Goal: Book appointment/travel/reservation

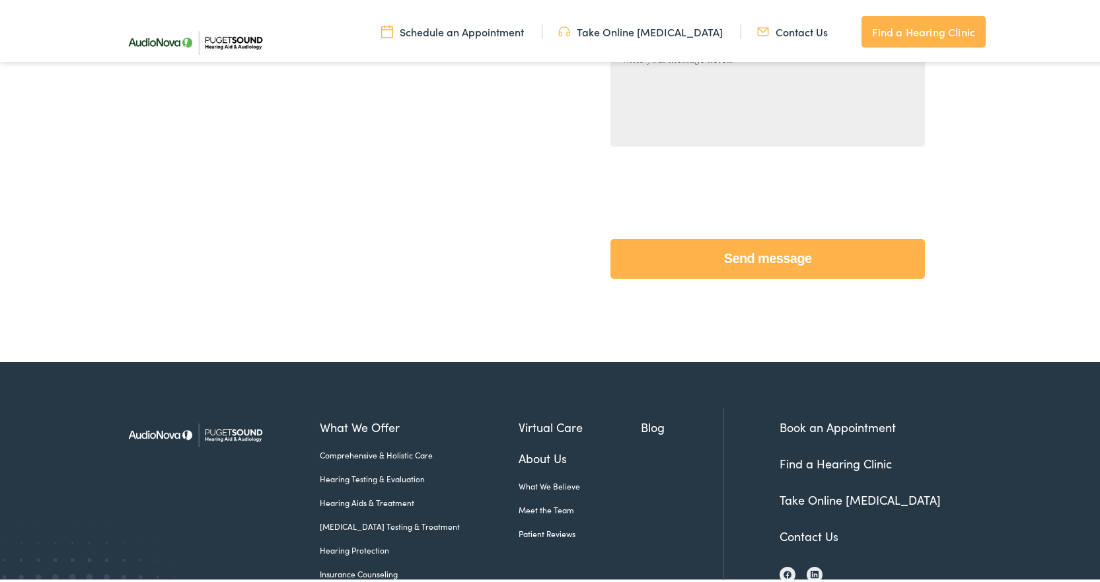
scroll to position [607, 0]
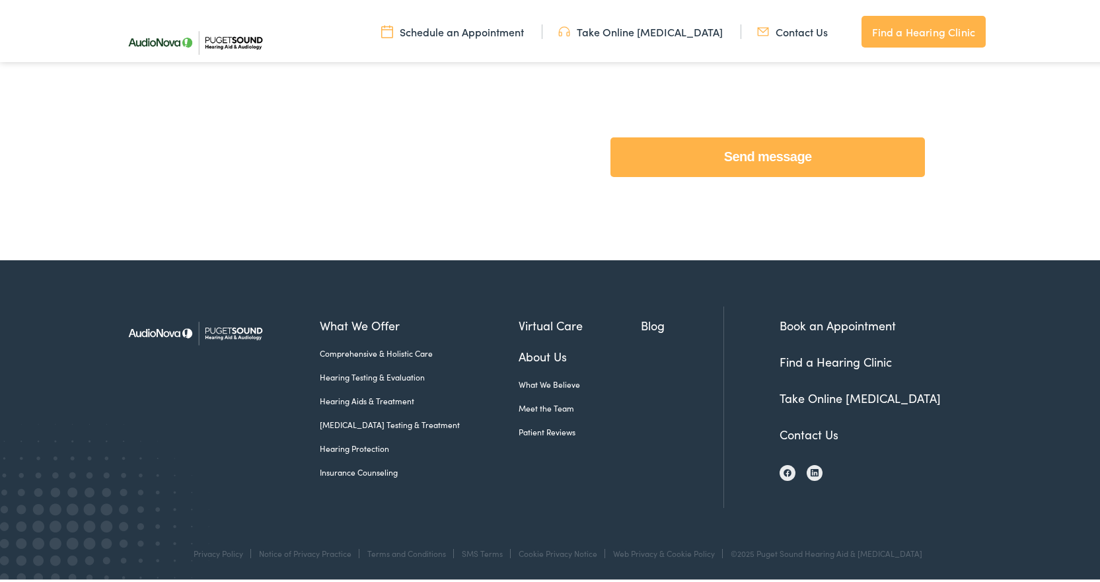
click at [803, 423] on link "Contact Us" at bounding box center [809, 431] width 59 height 17
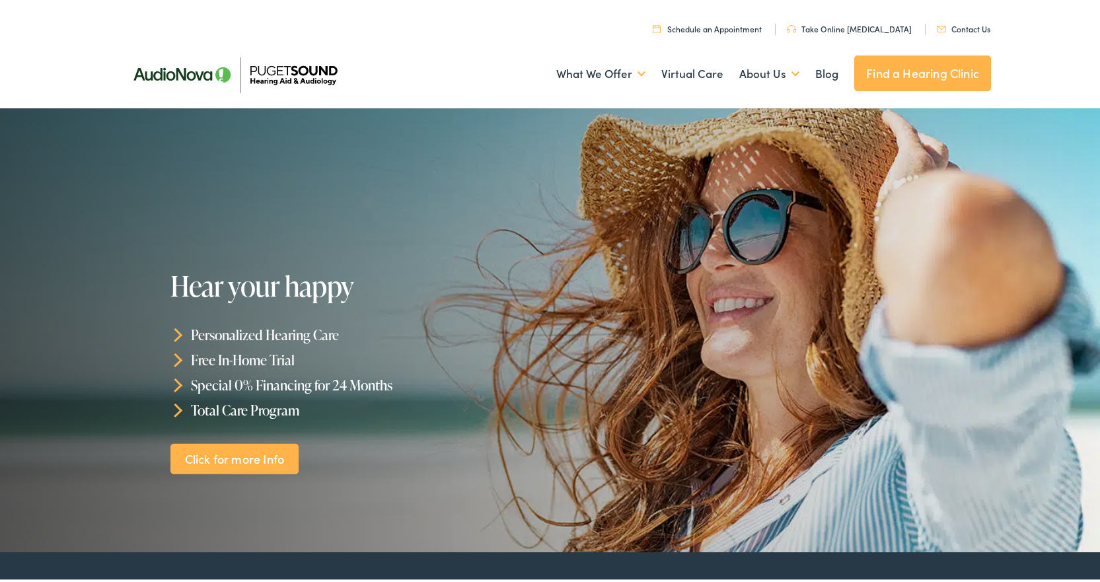
click at [722, 20] on link "Schedule an Appointment" at bounding box center [707, 25] width 109 height 11
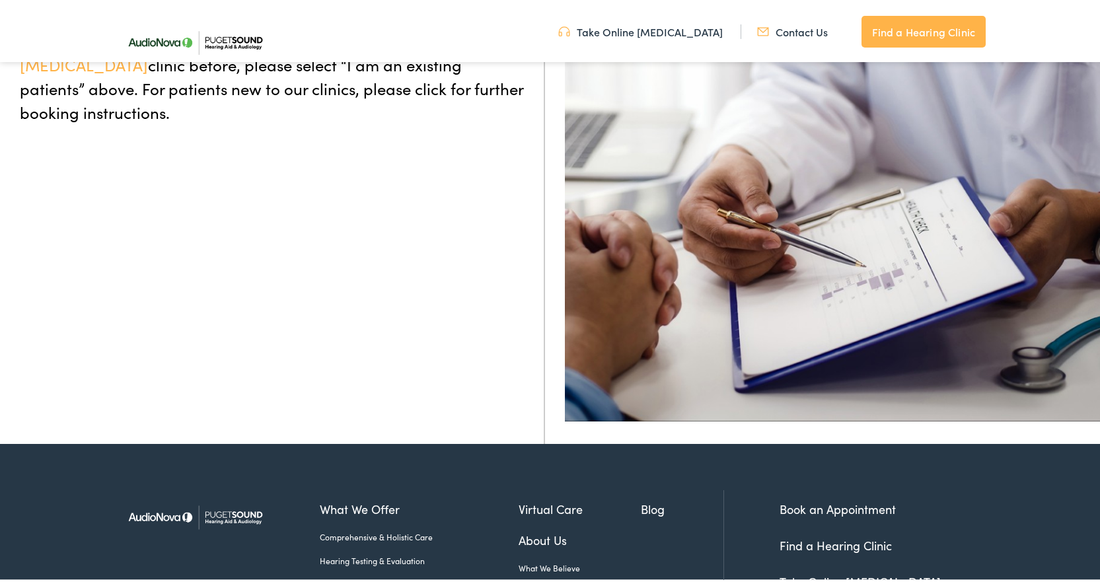
scroll to position [517, 0]
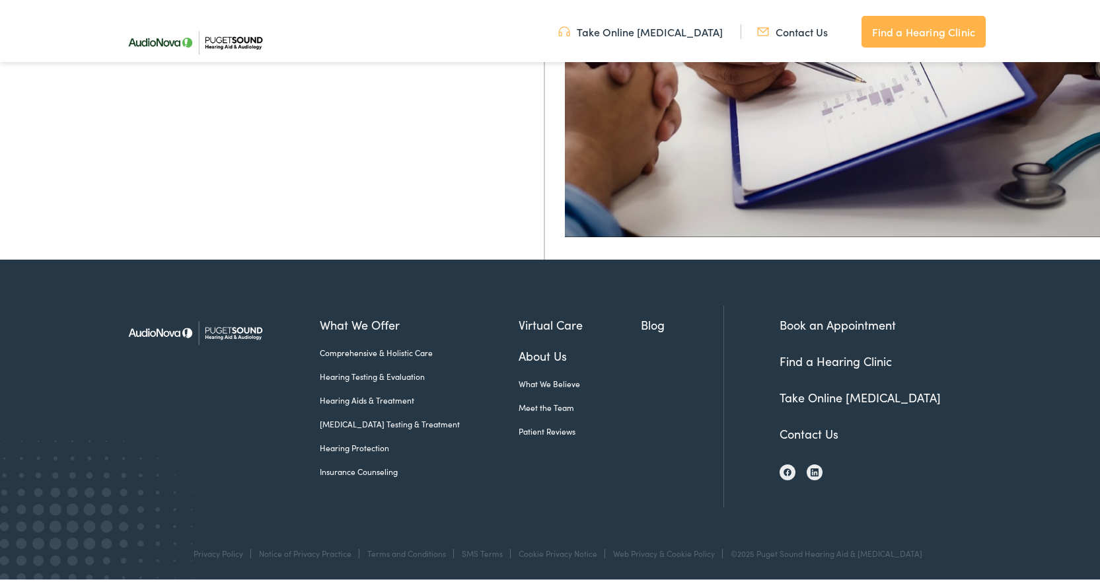
click at [536, 350] on link "About Us" at bounding box center [580, 353] width 123 height 18
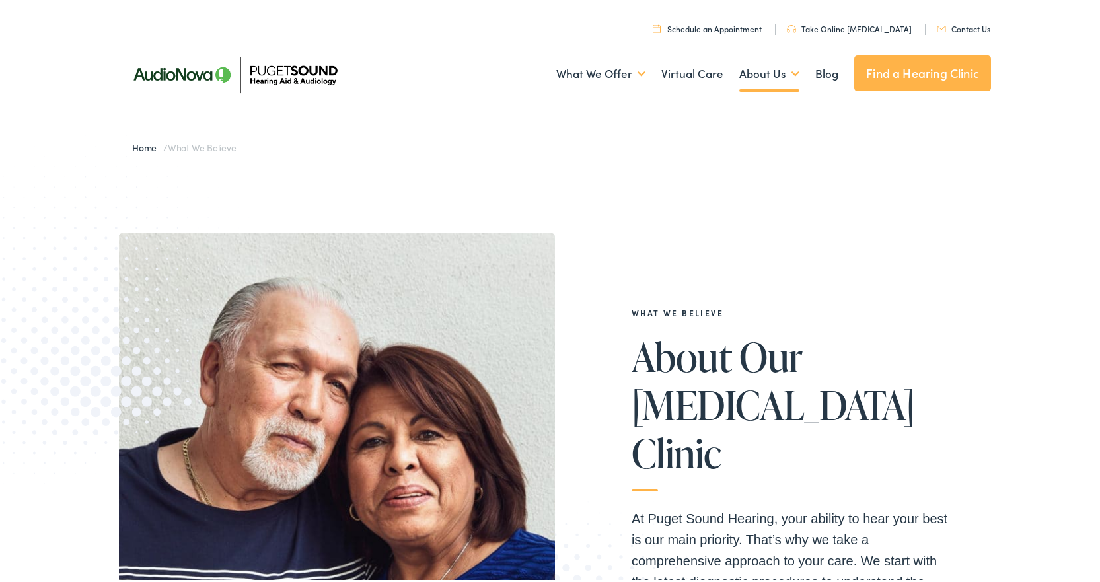
click at [883, 79] on link "Find a Hearing Clinic" at bounding box center [922, 71] width 137 height 36
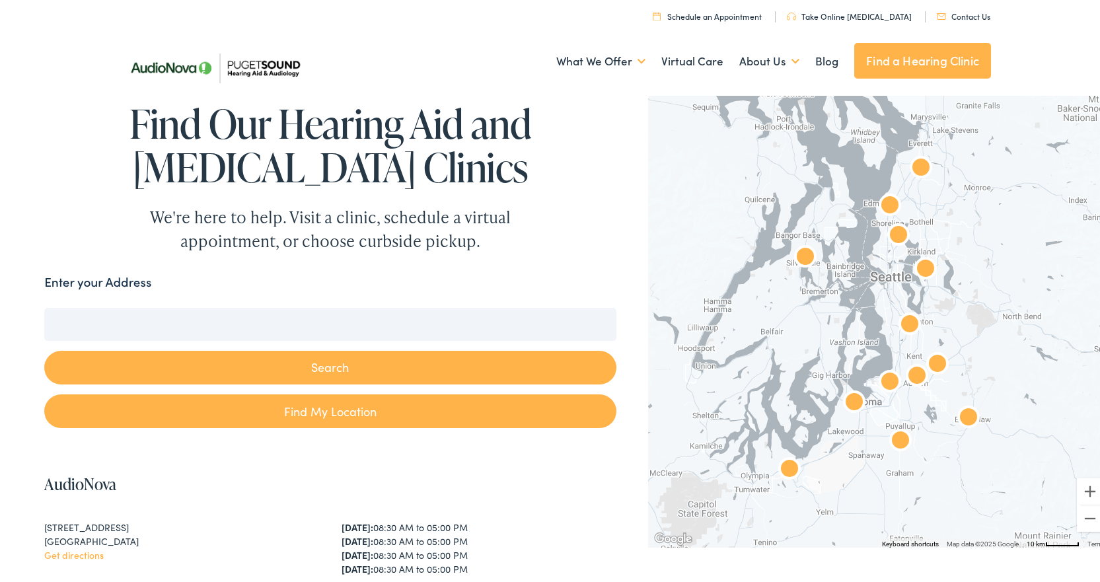
click at [852, 396] on img "AudioNova" at bounding box center [854, 401] width 42 height 42
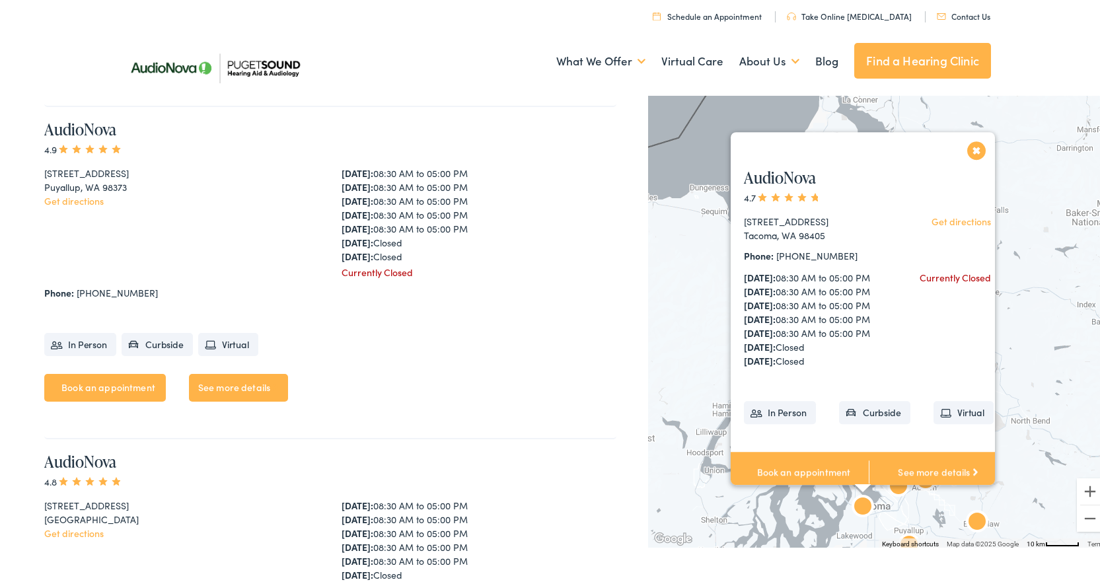
scroll to position [3011, 0]
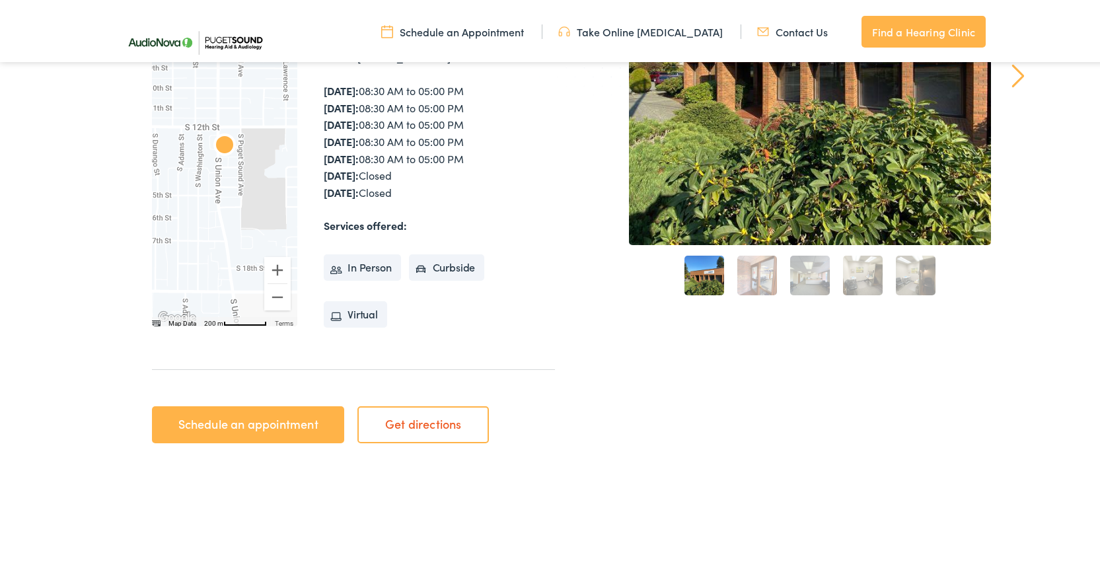
scroll to position [307, 0]
click at [287, 422] on link "Schedule an appointment" at bounding box center [248, 421] width 192 height 37
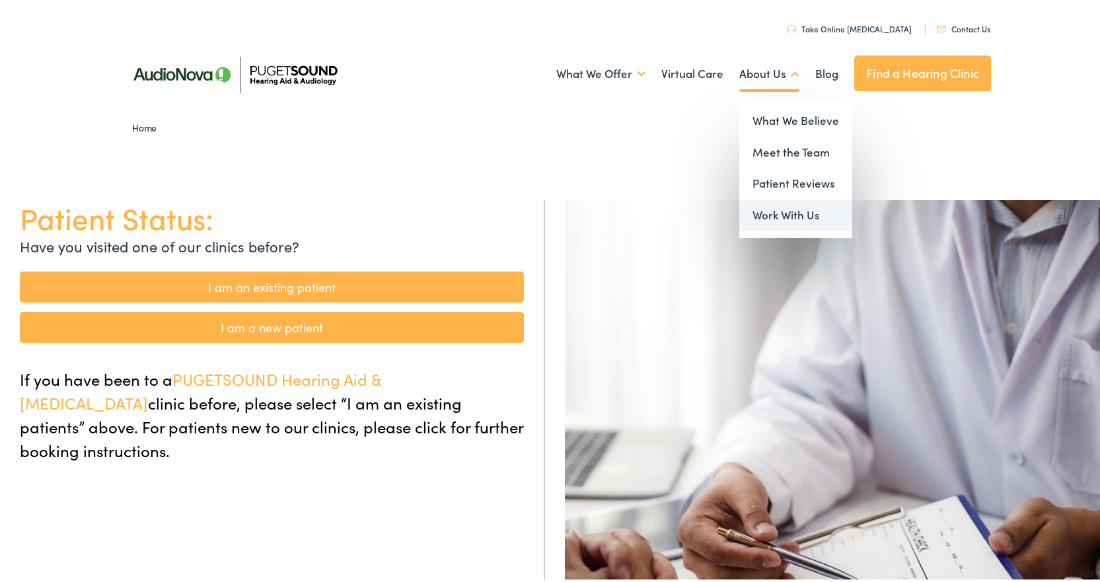
click at [768, 215] on link "Work With Us" at bounding box center [795, 213] width 113 height 32
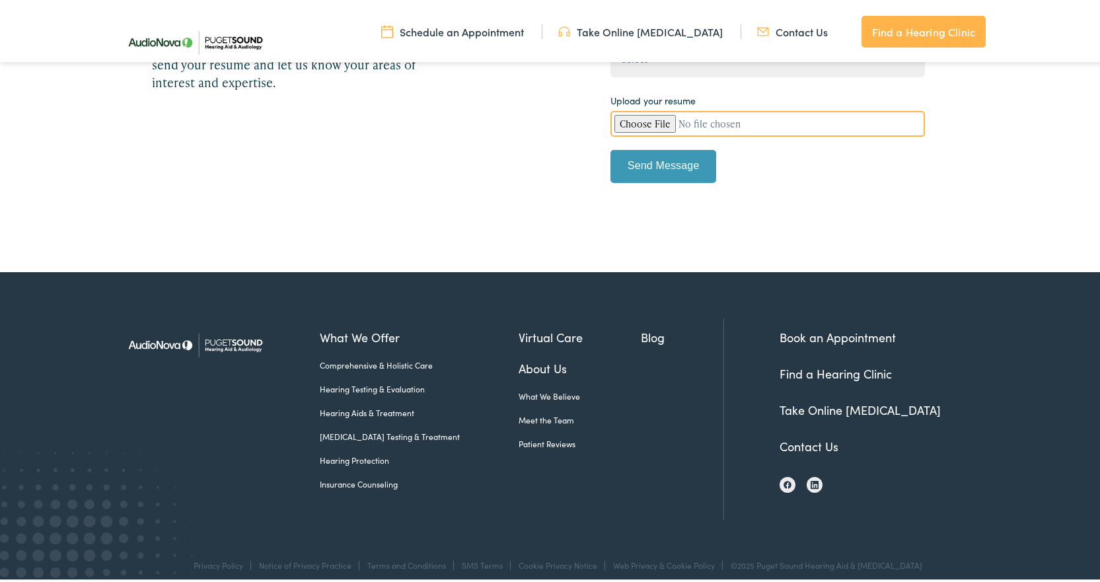
scroll to position [429, 0]
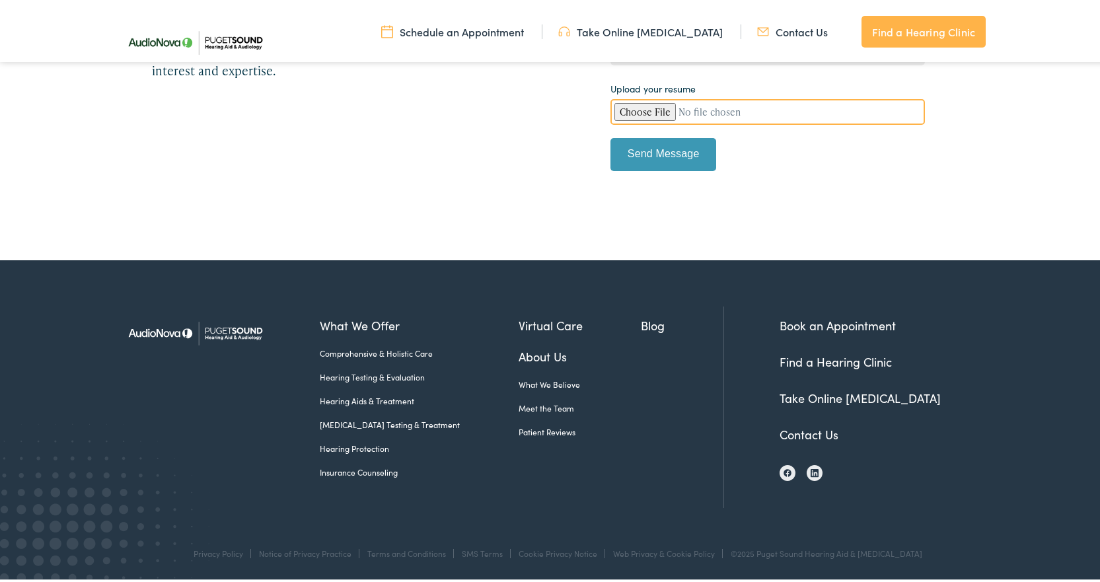
click at [537, 353] on link "About Us" at bounding box center [580, 354] width 123 height 18
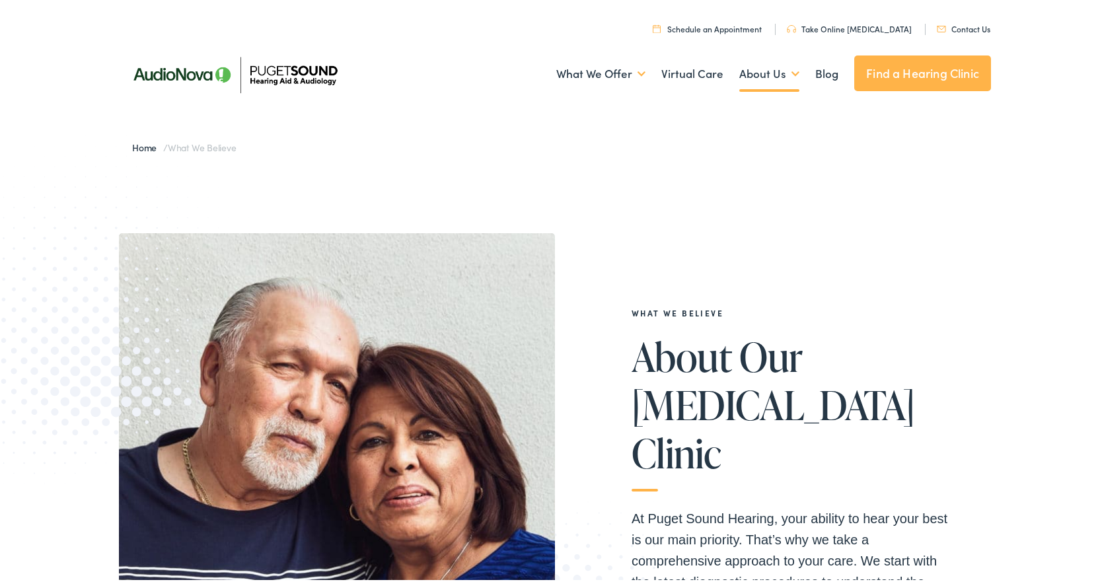
click at [966, 23] on link "Contact Us" at bounding box center [964, 25] width 54 height 11
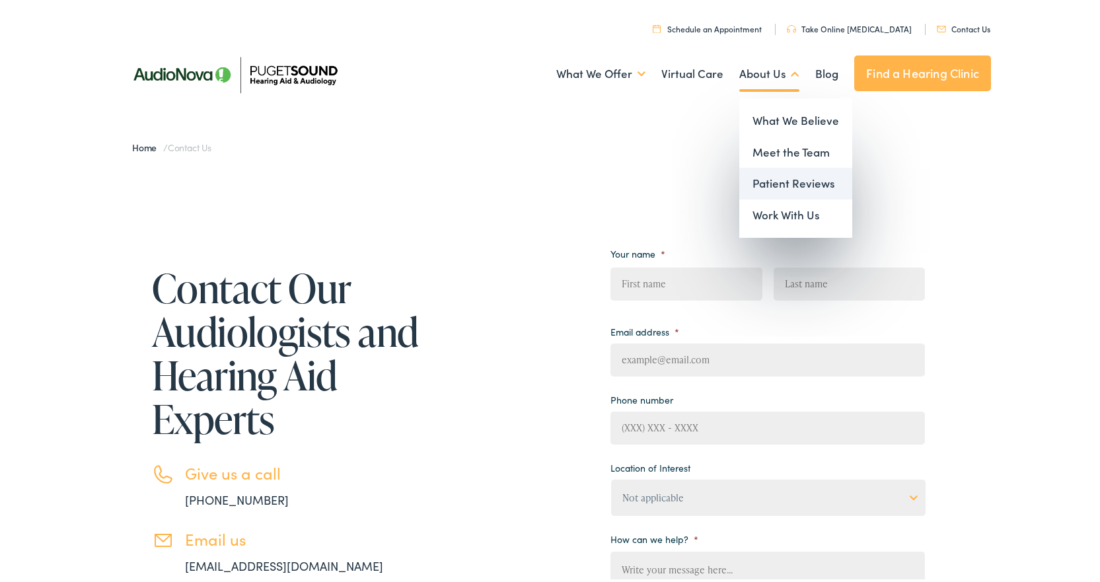
click at [749, 172] on link "Patient Reviews" at bounding box center [795, 181] width 113 height 32
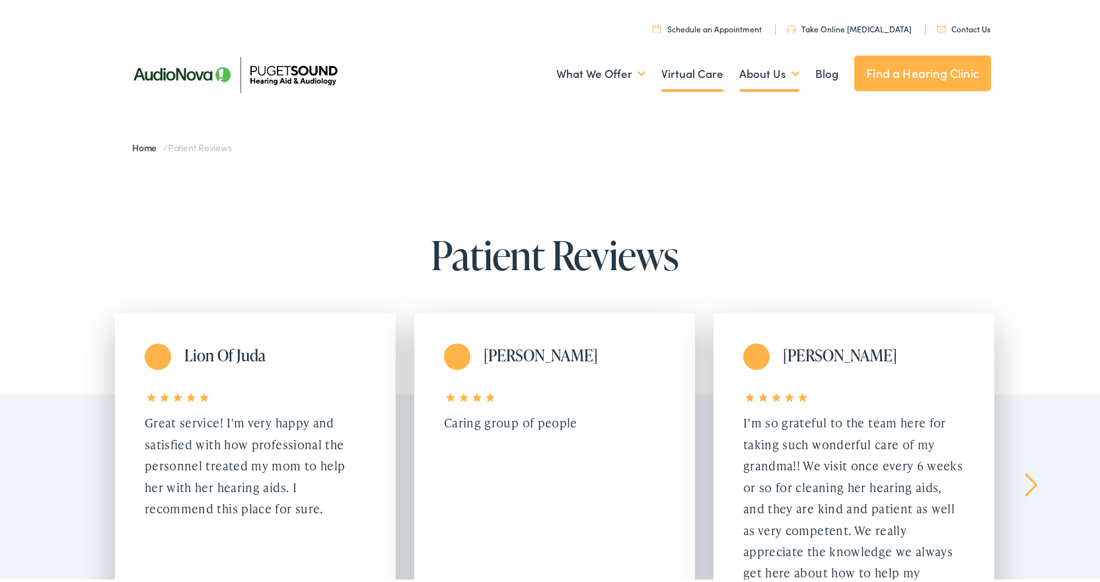
click at [702, 66] on link "Virtual Care" at bounding box center [692, 71] width 62 height 49
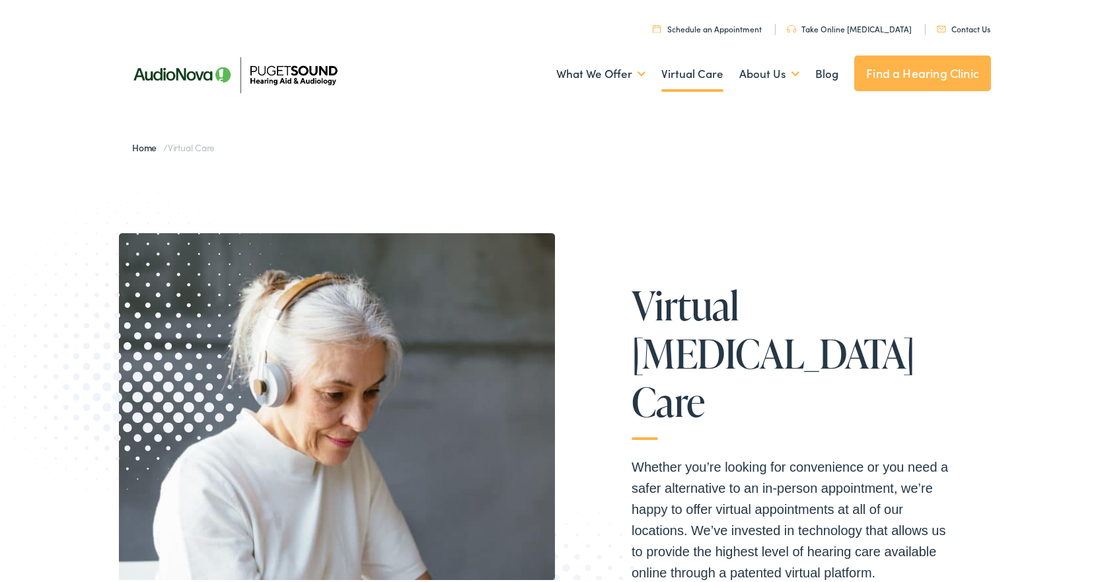
click at [486, 55] on ul "What We Offer Comprehensive & Holistic Care Hearing Testing & Evaluation Hearin…" at bounding box center [555, 71] width 872 height 49
click at [388, 100] on div "What We Offer Comprehensive & Holistic Care Hearing Testing & Evaluation Hearin…" at bounding box center [555, 71] width 872 height 69
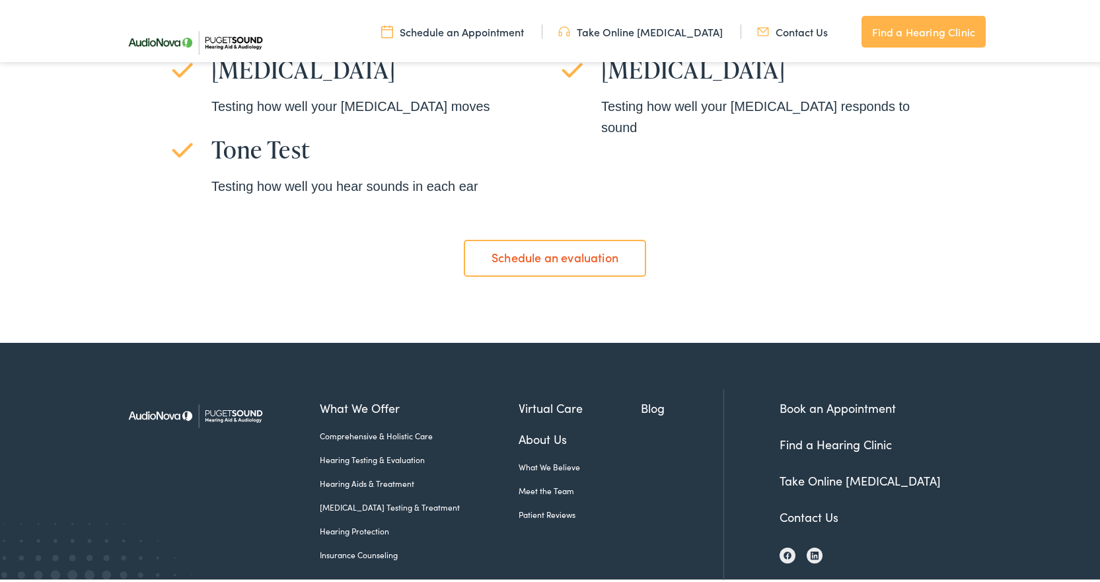
scroll to position [2822, 0]
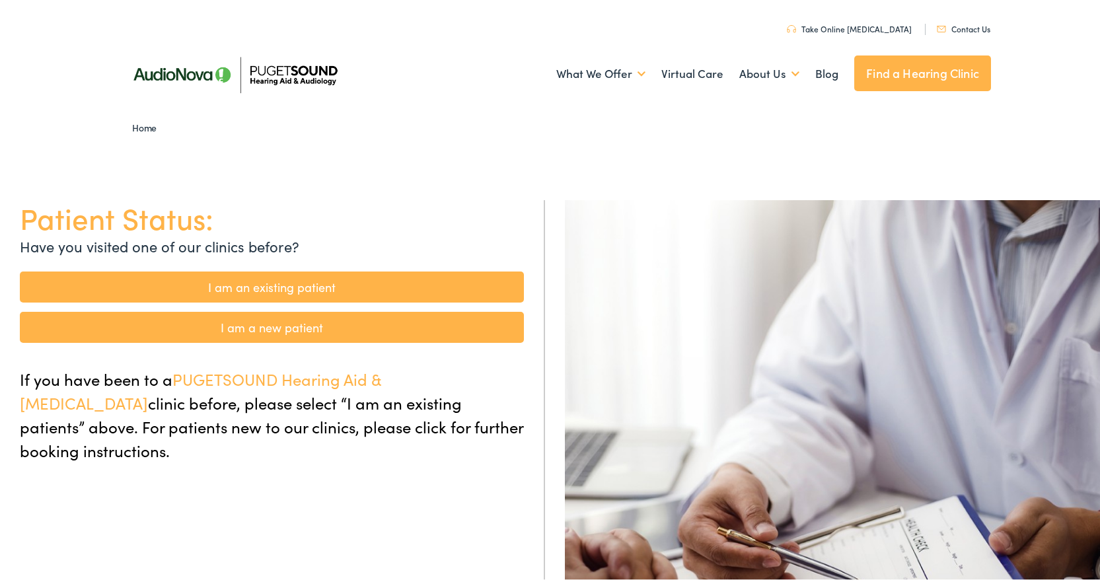
click at [307, 318] on link "I am a new patient" at bounding box center [272, 324] width 504 height 31
